Goal: Find specific page/section: Find specific page/section

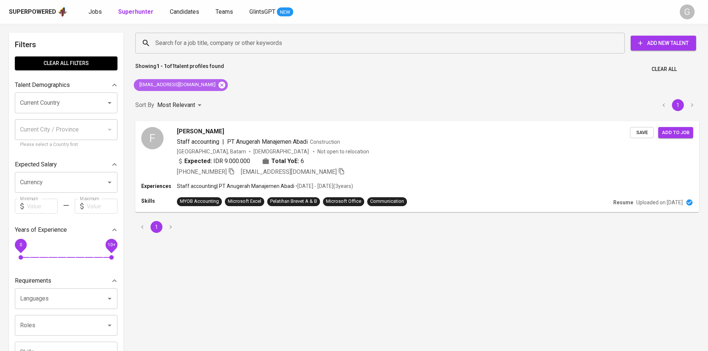
click at [218, 85] on icon at bounding box center [221, 84] width 7 height 7
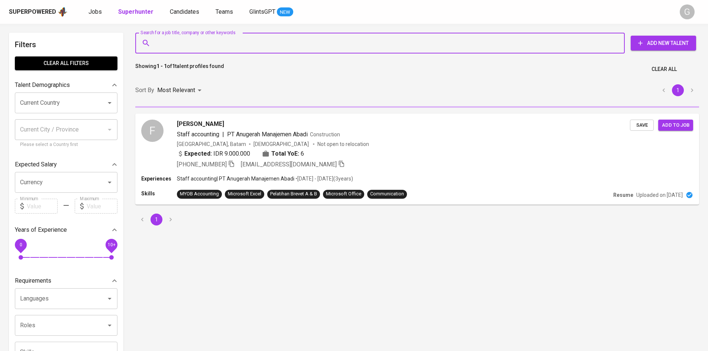
click at [214, 42] on input "Search for a job title, company or other keywords" at bounding box center [381, 43] width 457 height 14
paste input "dikakotop@gmail.com"
type input "dikakotop@gmail.com"
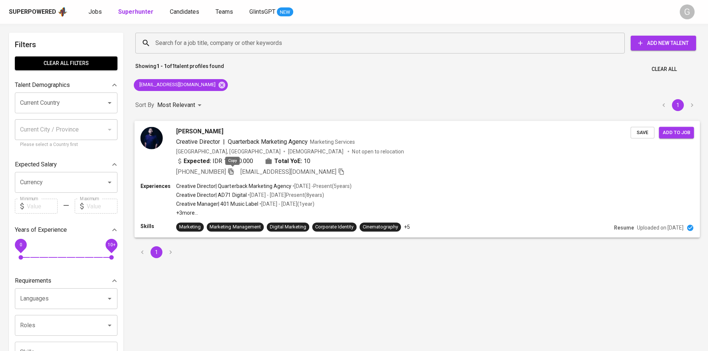
click at [231, 171] on icon "button" at bounding box center [230, 171] width 5 height 6
click at [218, 81] on icon at bounding box center [222, 85] width 8 height 8
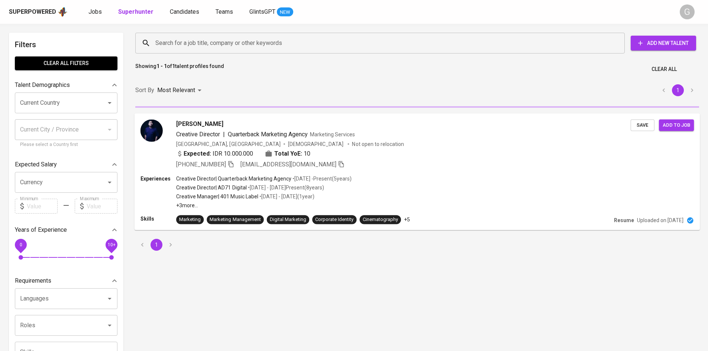
drag, startPoint x: 202, startPoint y: 35, endPoint x: 210, endPoint y: 43, distance: 11.6
click at [204, 35] on div "Search for a job title, company or other keywords" at bounding box center [379, 43] width 489 height 21
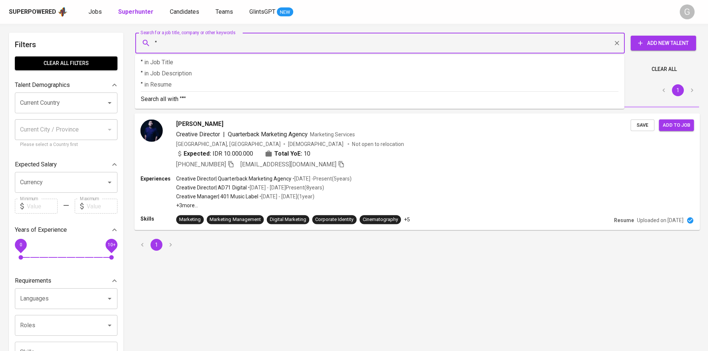
paste input "Nehemia Ruth Octavia Silvia"
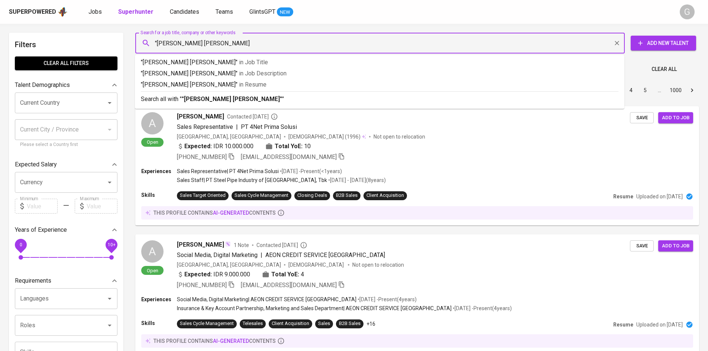
type input ""Nehemia Ruth Octavia Silvia""
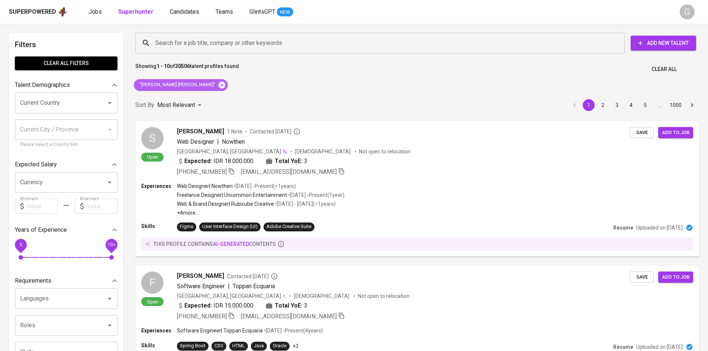
click at [218, 85] on icon at bounding box center [222, 85] width 8 height 8
click at [193, 44] on input "Search for a job title, company or other keywords" at bounding box center [381, 43] width 457 height 14
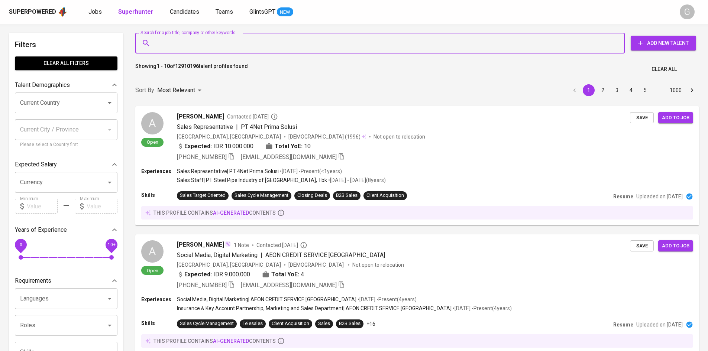
paste input "Christineongky@gmail.com"
type input "Christineongky@gmail.com"
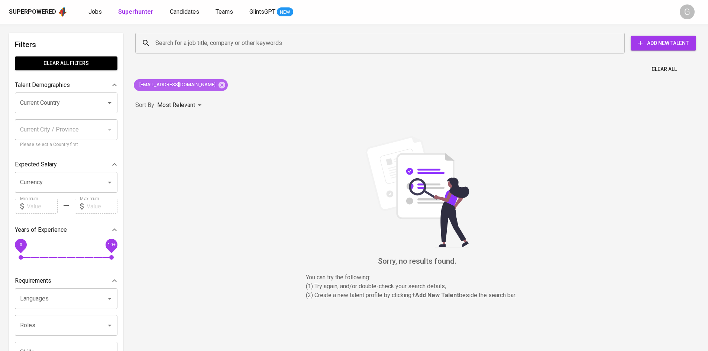
click at [218, 87] on icon at bounding box center [221, 84] width 7 height 7
click at [196, 43] on input "Search for a job title, company or other keywords" at bounding box center [381, 43] width 457 height 14
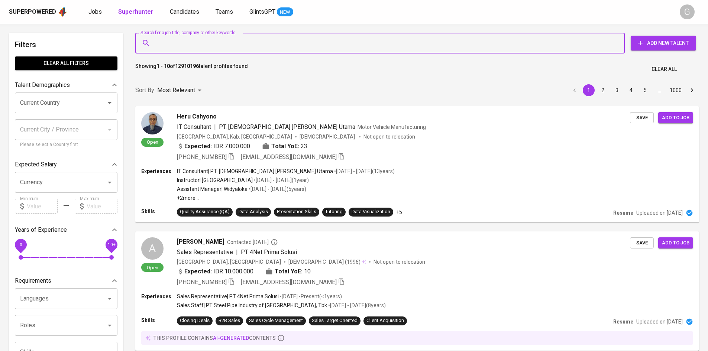
click at [196, 43] on input "Search for a job title, company or other keywords" at bounding box center [381, 43] width 457 height 14
paste input "[EMAIL_ADDRESS][DOMAIN_NAME]"
type input "[EMAIL_ADDRESS][DOMAIN_NAME]"
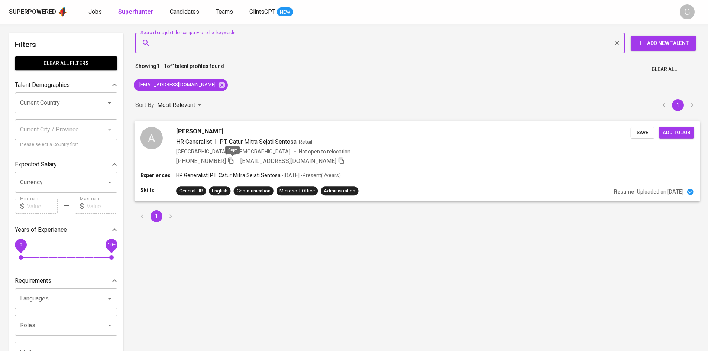
click at [231, 161] on icon "button" at bounding box center [230, 161] width 5 height 6
